Goal: Navigation & Orientation: Understand site structure

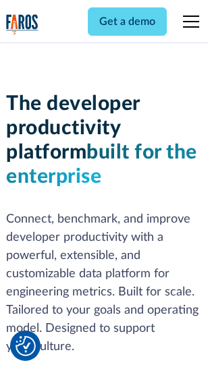
scroll to position [203, 0]
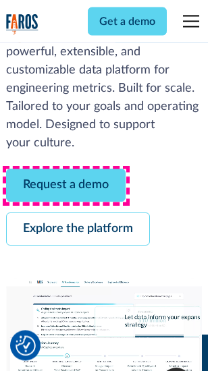
click at [66, 186] on link "Request a demo" at bounding box center [65, 185] width 119 height 33
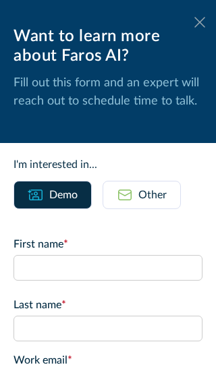
click at [194, 22] on icon at bounding box center [199, 22] width 11 height 10
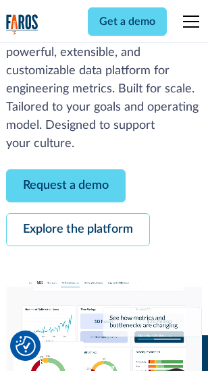
scroll to position [247, 0]
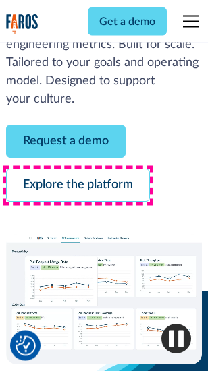
click at [78, 186] on link "Explore the platform" at bounding box center [78, 185] width 144 height 33
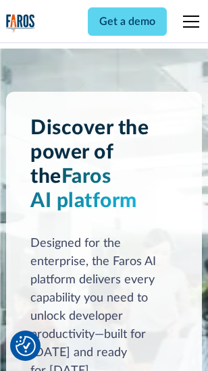
scroll to position [10277, 0]
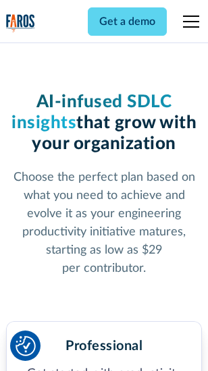
scroll to position [2143, 0]
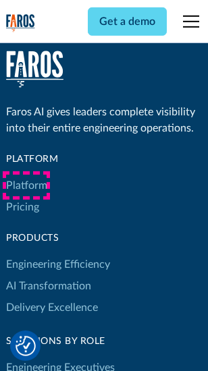
click at [26, 185] on link "Platform" at bounding box center [26, 186] width 41 height 22
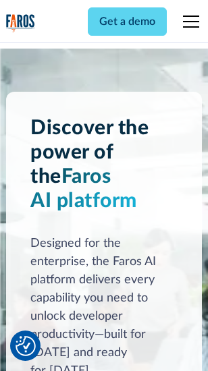
scroll to position [10710, 0]
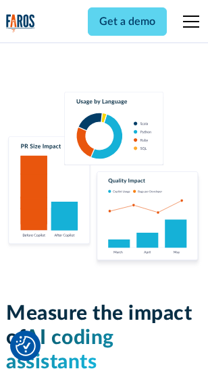
scroll to position [8440, 0]
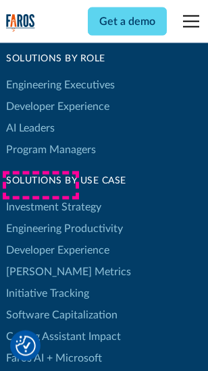
click at [40, 261] on link "[PERSON_NAME] Metrics" at bounding box center [68, 272] width 125 height 22
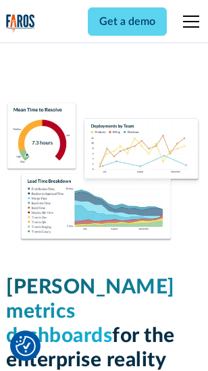
scroll to position [5975, 0]
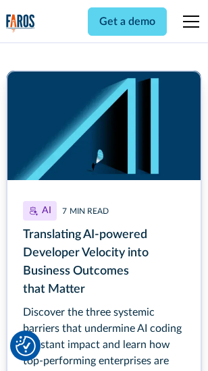
scroll to position [6110, 0]
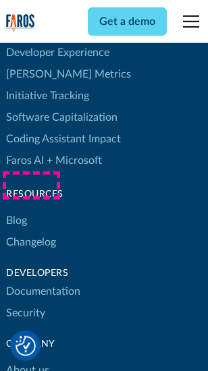
click at [31, 231] on link "Changelog" at bounding box center [31, 242] width 50 height 22
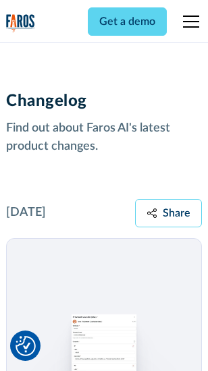
scroll to position [16541, 0]
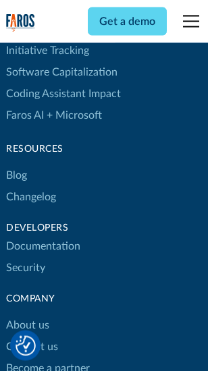
click at [27, 315] on link "About us" at bounding box center [27, 326] width 43 height 22
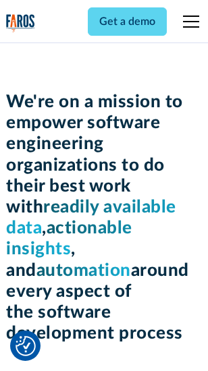
scroll to position [4669, 0]
